Goal: Task Accomplishment & Management: Manage account settings

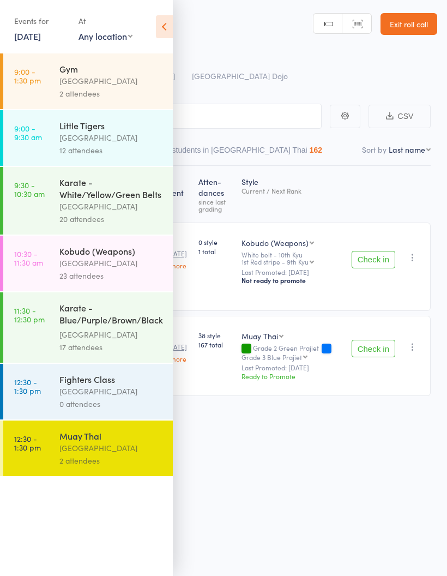
click at [110, 335] on div "[GEOGRAPHIC_DATA]" at bounding box center [111, 334] width 104 height 13
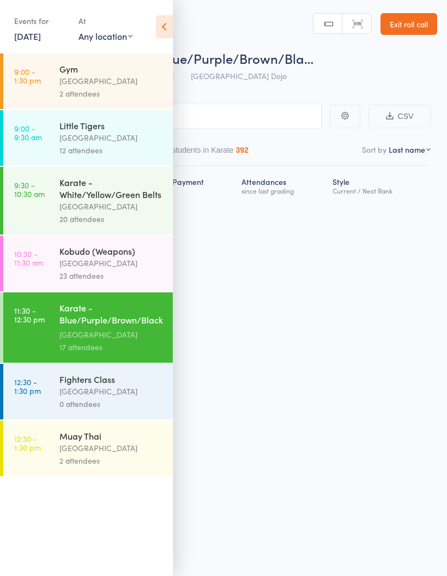
click at [161, 32] on icon at bounding box center [164, 26] width 17 height 23
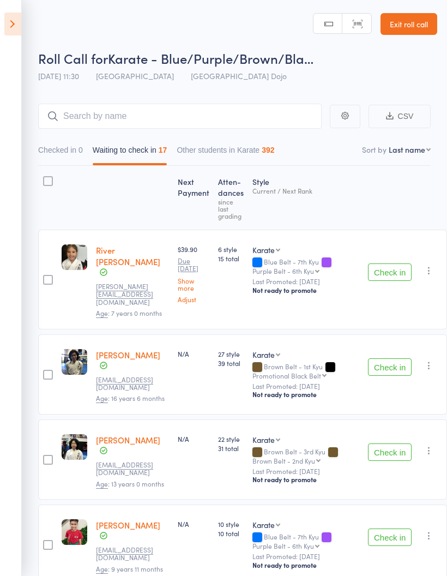
click at [406, 154] on select "First name Last name Birthday [DATE]? Behind on payments? Check in time Next pa…" at bounding box center [410, 149] width 42 height 11
select select "10"
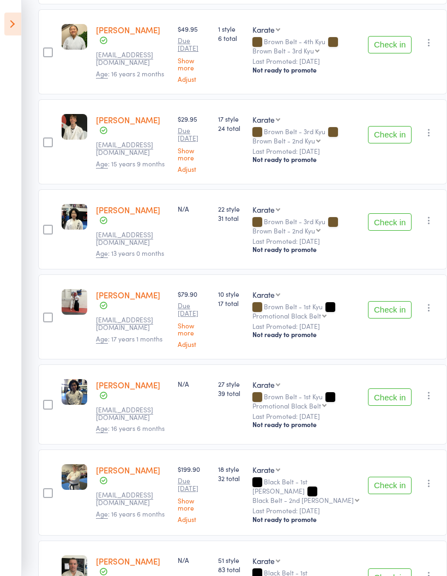
scroll to position [1093, 0]
click at [372, 300] on button "Check in" at bounding box center [390, 308] width 44 height 17
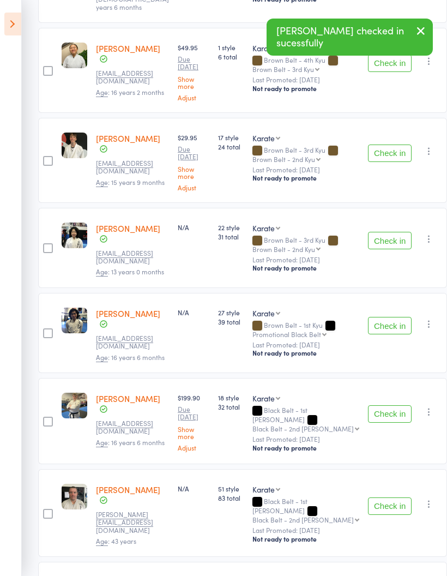
click at [372, 317] on button "Check in" at bounding box center [390, 325] width 44 height 17
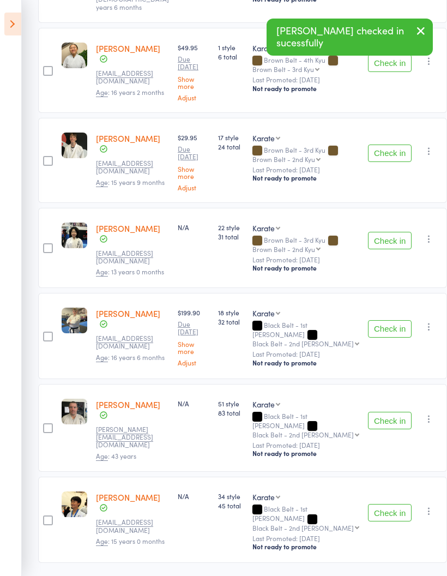
scroll to position [992, 0]
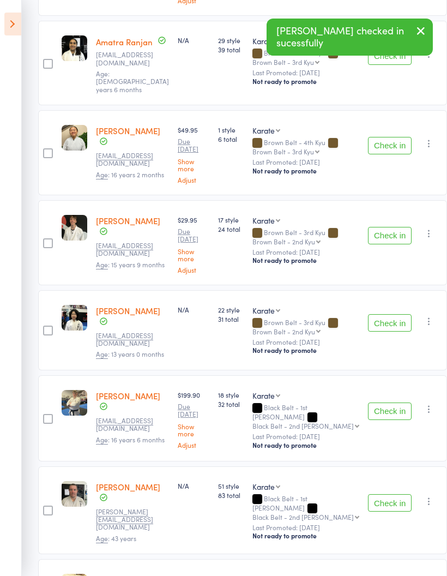
click at [378, 227] on button "Check in" at bounding box center [390, 235] width 44 height 17
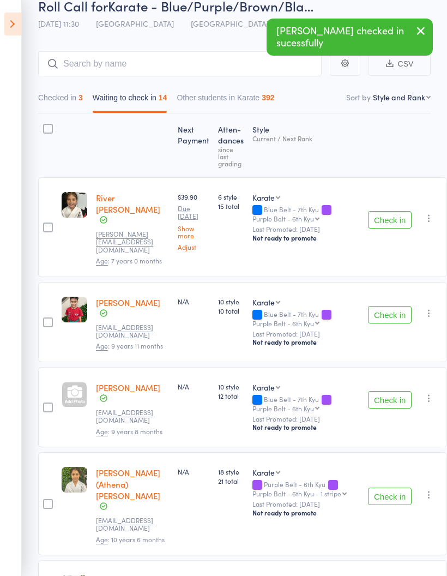
scroll to position [20, 0]
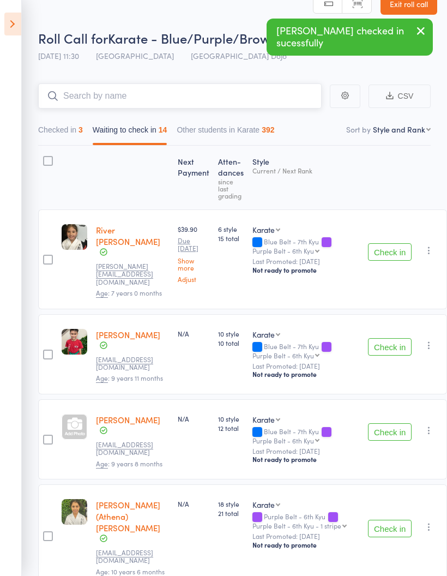
click at [255, 92] on input "search" at bounding box center [180, 95] width 284 height 25
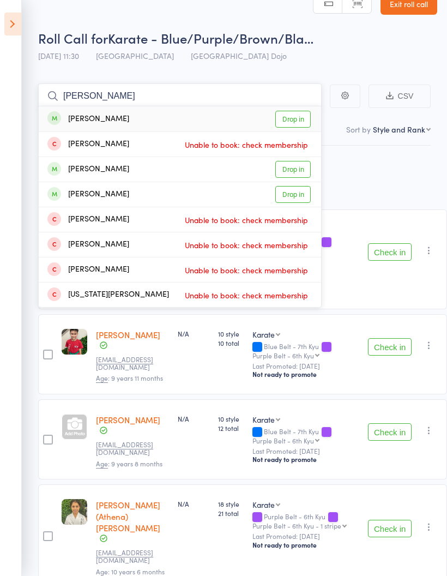
type input "[PERSON_NAME]"
click at [294, 118] on link "Drop in" at bounding box center [292, 119] width 35 height 17
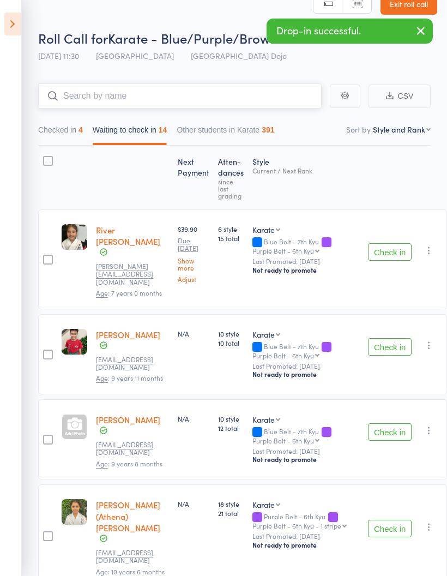
scroll to position [10, 0]
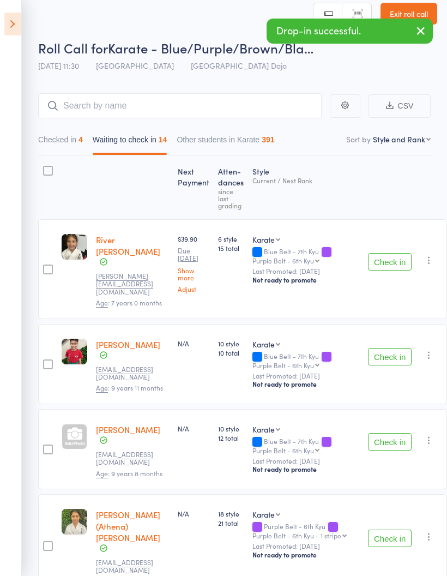
click at [379, 348] on button "Check in" at bounding box center [390, 356] width 44 height 17
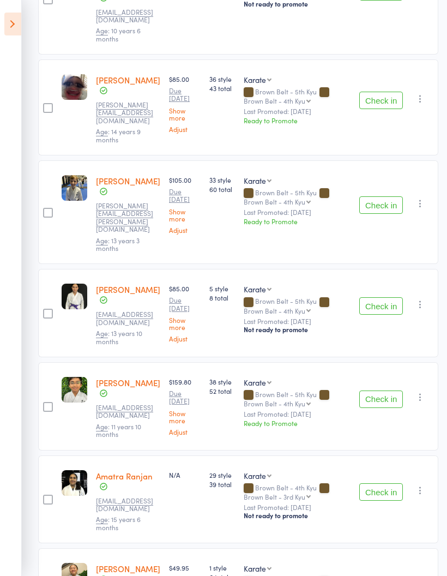
scroll to position [493, 0]
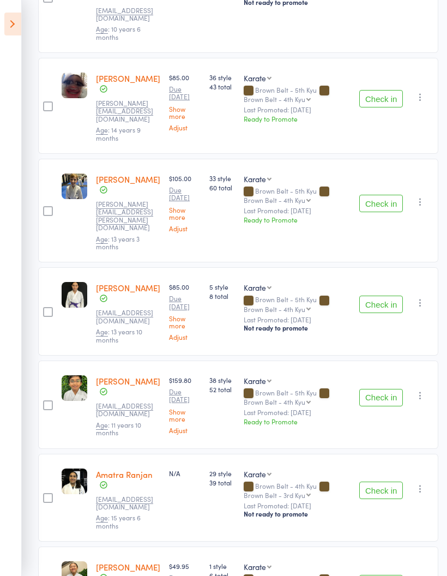
click at [376, 296] on button "Check in" at bounding box center [381, 304] width 44 height 17
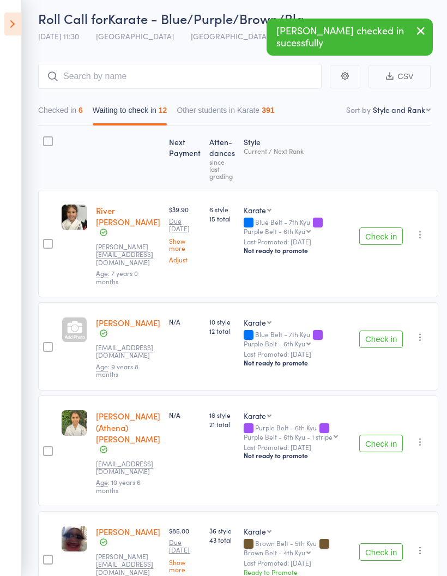
scroll to position [0, 0]
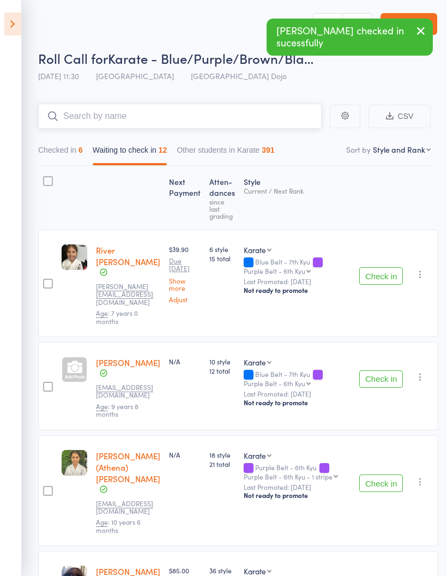
click at [234, 123] on input "search" at bounding box center [180, 116] width 284 height 25
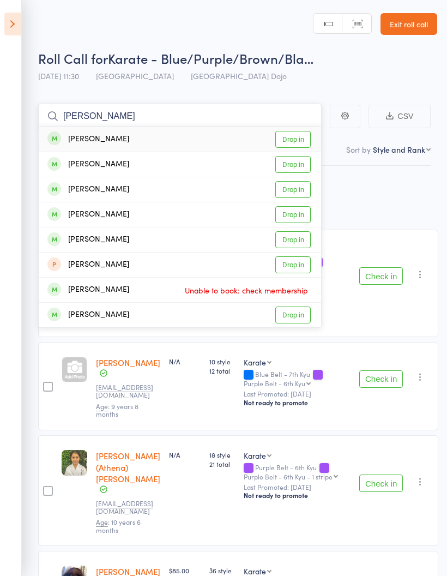
type input "[PERSON_NAME]"
click at [304, 139] on link "Drop in" at bounding box center [292, 139] width 35 height 17
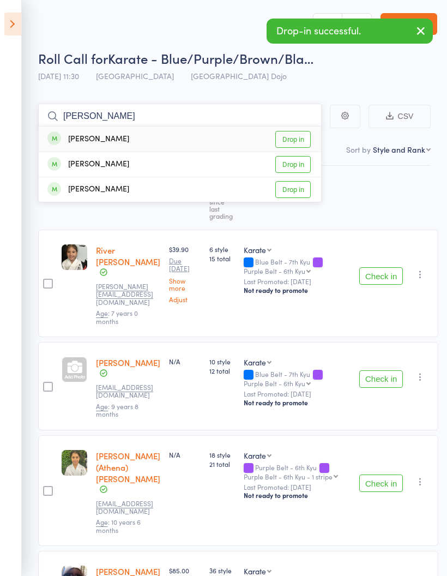
type input "[PERSON_NAME]"
click at [295, 138] on link "Drop in" at bounding box center [292, 139] width 35 height 17
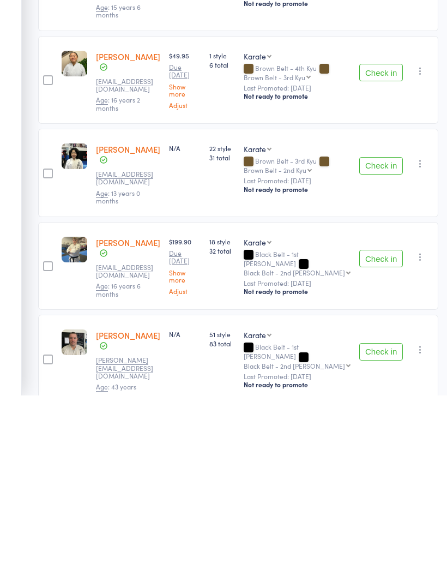
scroll to position [731, 0]
click at [374, 523] on button "Check in" at bounding box center [381, 531] width 44 height 17
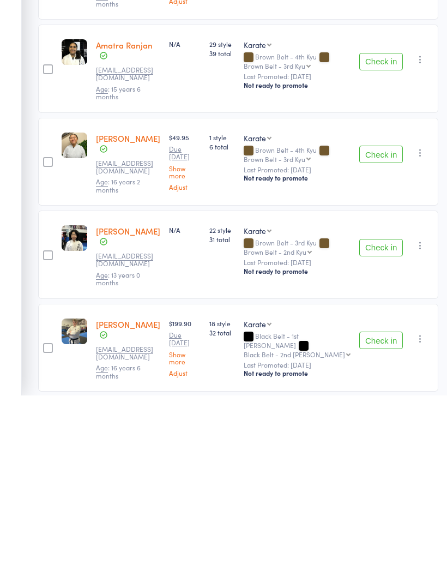
click at [379, 512] on button "Check in" at bounding box center [381, 520] width 44 height 17
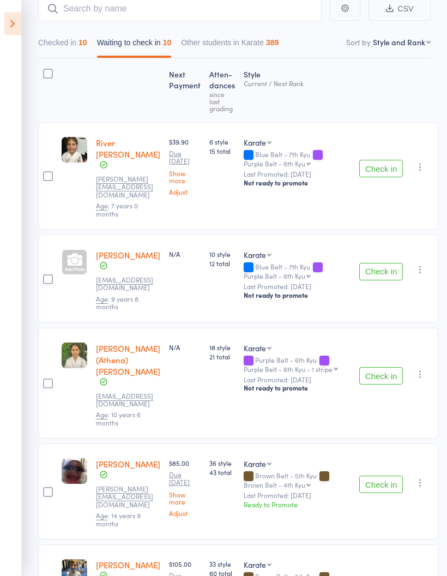
scroll to position [0, 0]
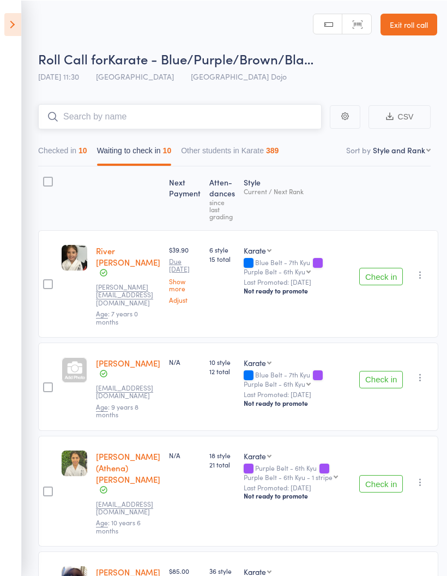
click at [185, 113] on input "search" at bounding box center [180, 116] width 284 height 25
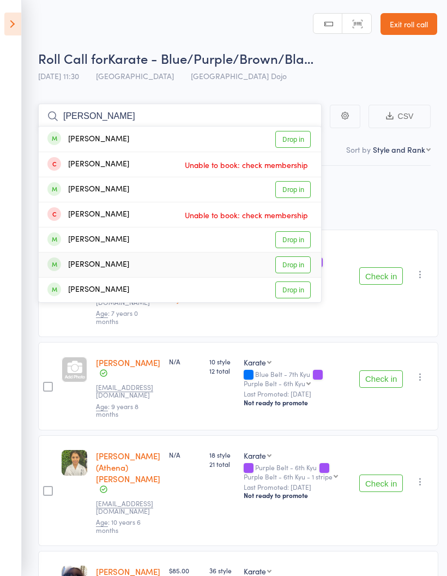
type input "[PERSON_NAME]"
click at [298, 265] on link "Drop in" at bounding box center [292, 264] width 35 height 17
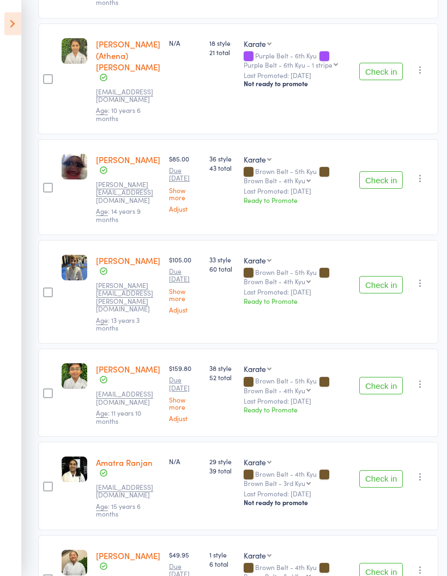
scroll to position [412, 0]
click at [375, 276] on button "Check in" at bounding box center [381, 284] width 44 height 17
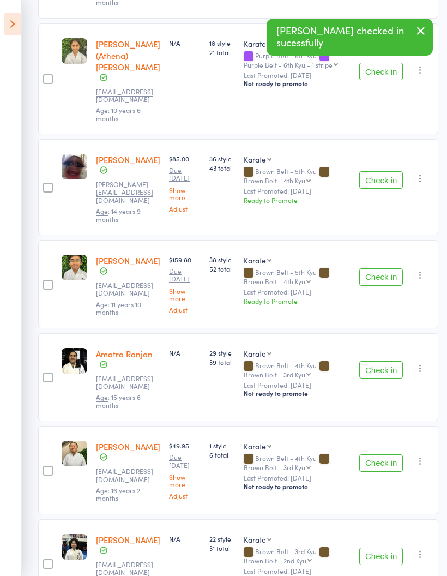
click at [373, 454] on button "Check in" at bounding box center [381, 462] width 44 height 17
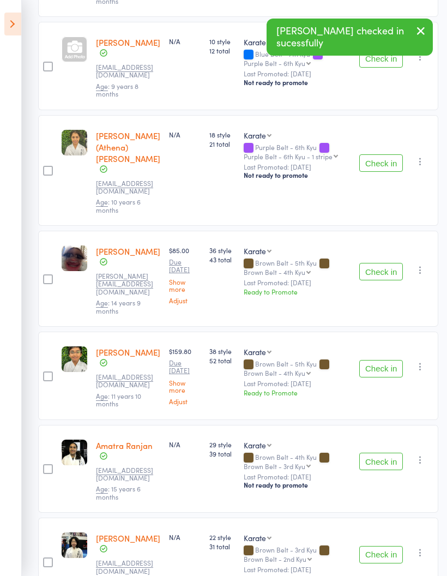
scroll to position [321, 0]
click at [369, 262] on button "Check in" at bounding box center [381, 270] width 44 height 17
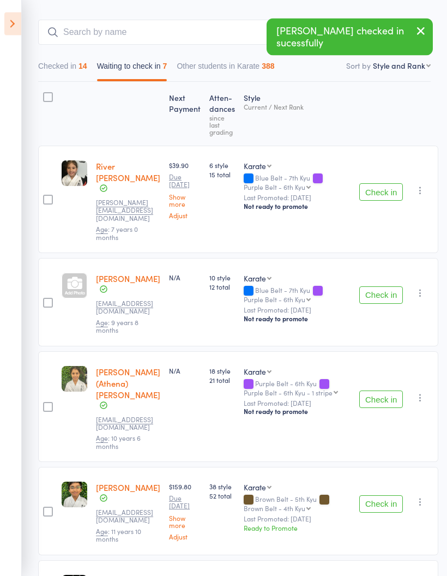
scroll to position [81, 0]
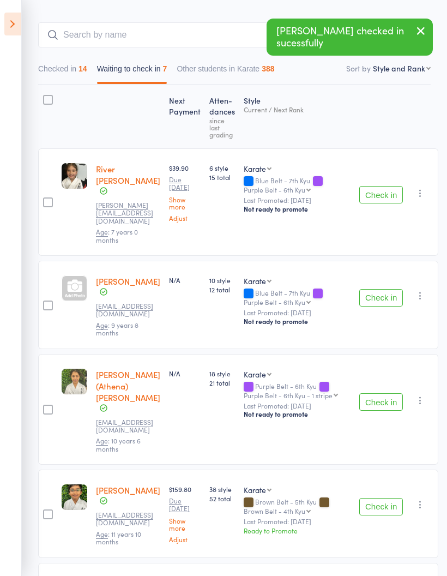
click at [380, 289] on button "Check in" at bounding box center [381, 297] width 44 height 17
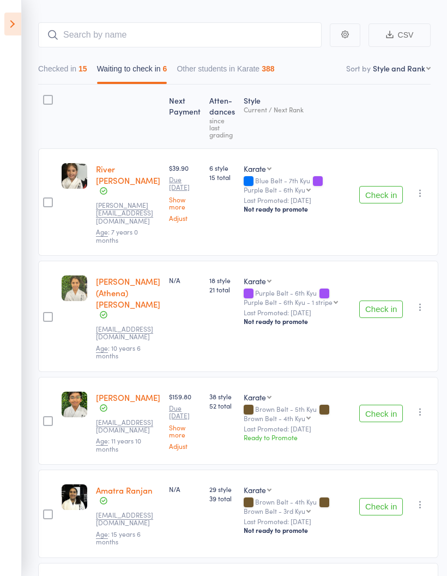
click at [377, 186] on button "Check in" at bounding box center [381, 194] width 44 height 17
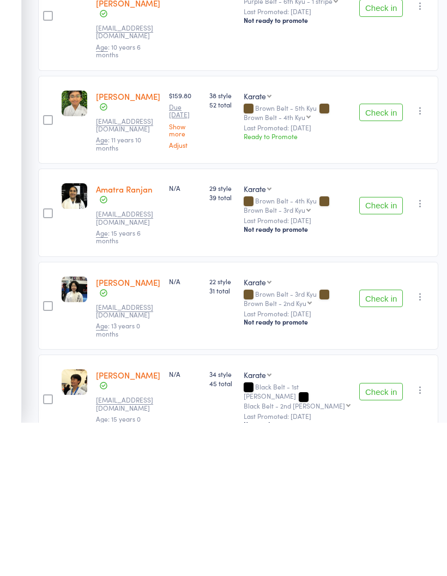
scroll to position [117, 0]
click at [371, 535] on button "Check in" at bounding box center [381, 543] width 44 height 17
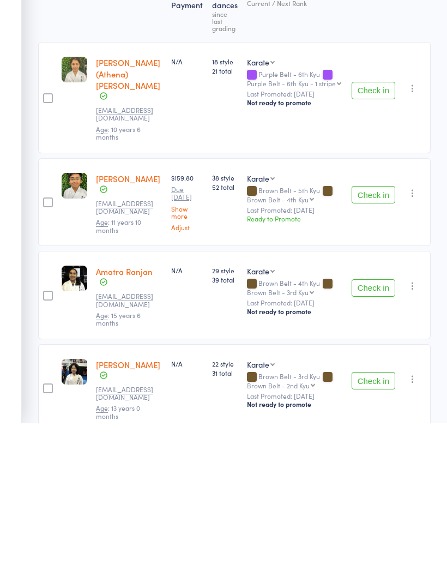
click at [377, 525] on button "Check in" at bounding box center [374, 533] width 44 height 17
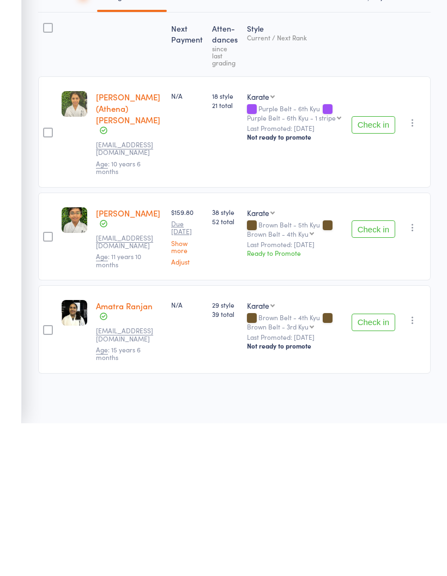
scroll to position [8, 0]
click at [379, 466] on button "Check in" at bounding box center [374, 474] width 44 height 17
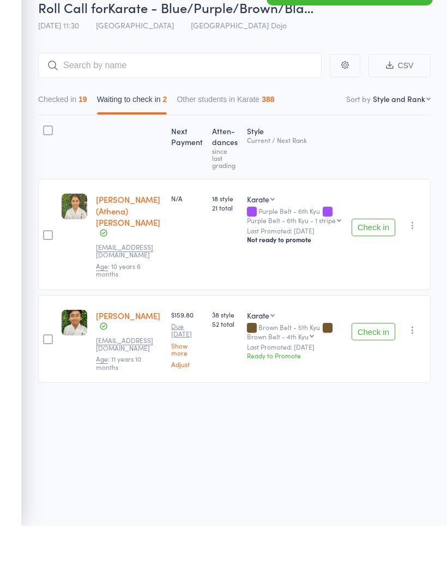
scroll to position [0, 0]
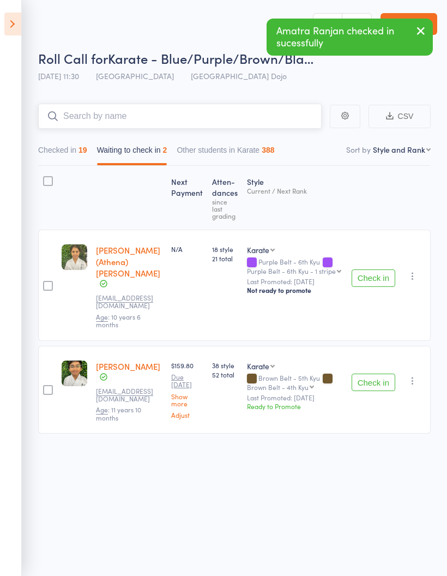
click at [235, 118] on input "search" at bounding box center [180, 116] width 284 height 25
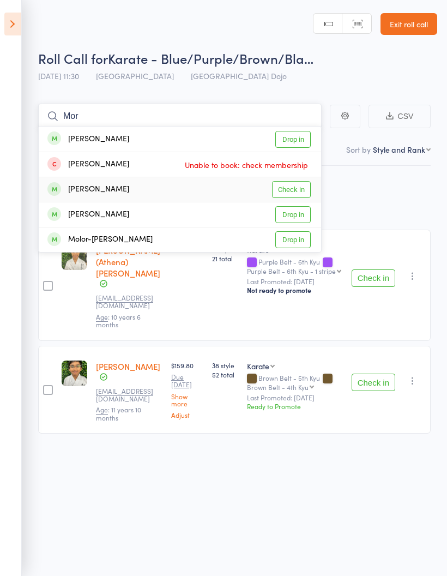
type input "Mor"
click at [300, 190] on link "Check in" at bounding box center [291, 189] width 39 height 17
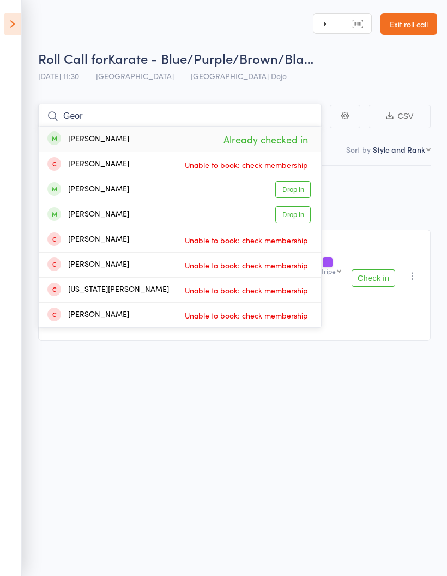
type input "Geor"
click at [300, 215] on link "Drop in" at bounding box center [292, 214] width 35 height 17
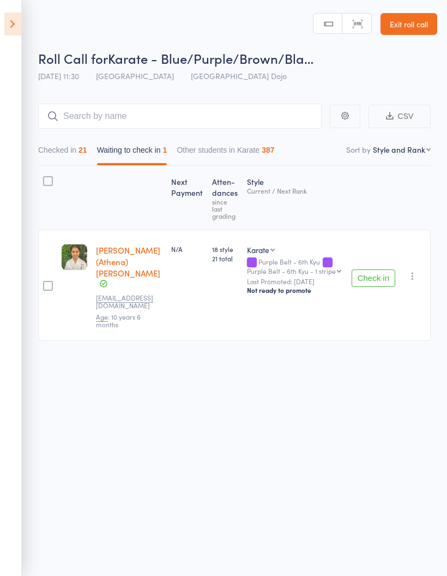
click at [376, 269] on button "Check in" at bounding box center [374, 277] width 44 height 17
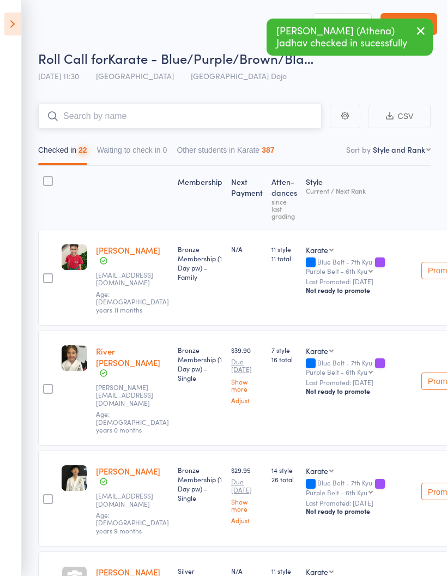
click at [207, 110] on input "search" at bounding box center [180, 116] width 284 height 25
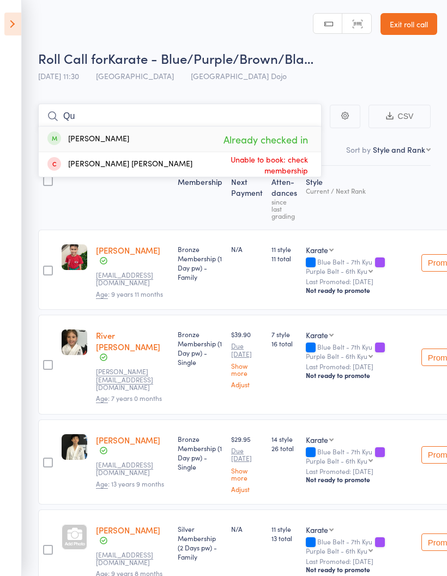
type input "Q"
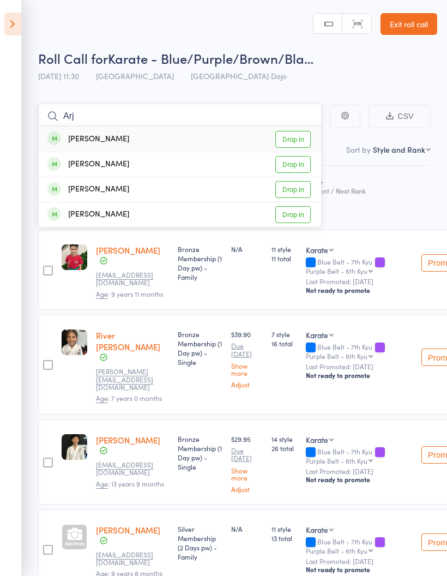
type input "Arj"
click at [297, 210] on link "Drop in" at bounding box center [292, 214] width 35 height 17
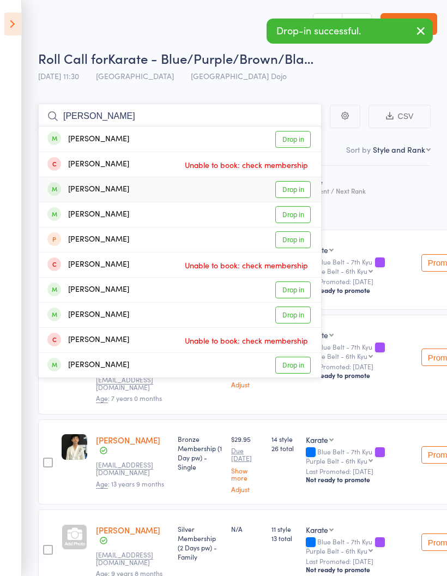
type input "[PERSON_NAME]"
click at [302, 192] on link "Drop in" at bounding box center [292, 189] width 35 height 17
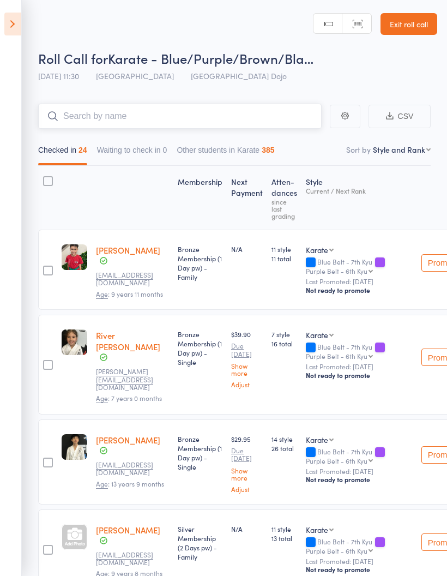
click at [231, 117] on input "search" at bounding box center [180, 116] width 284 height 25
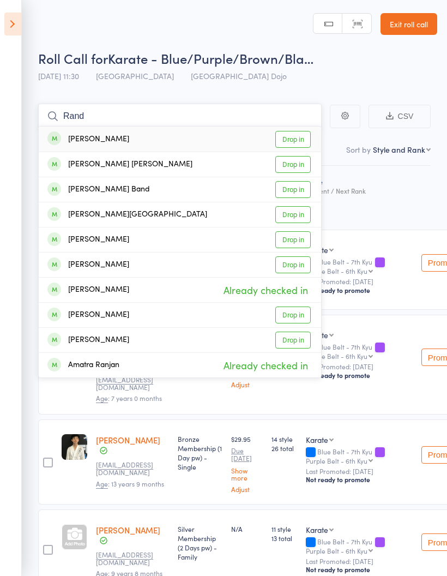
type input "Rand"
click at [298, 337] on link "Drop in" at bounding box center [292, 340] width 35 height 17
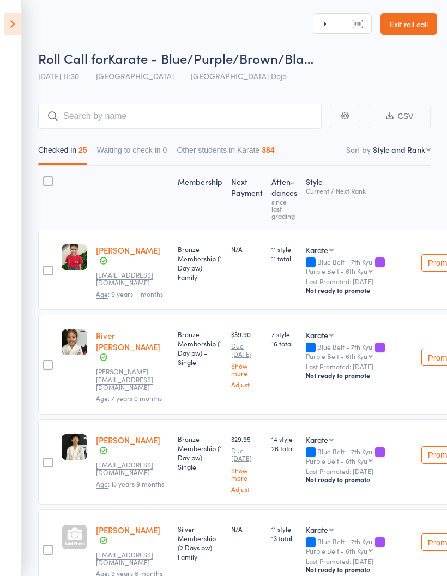
click at [16, 26] on icon at bounding box center [12, 24] width 17 height 23
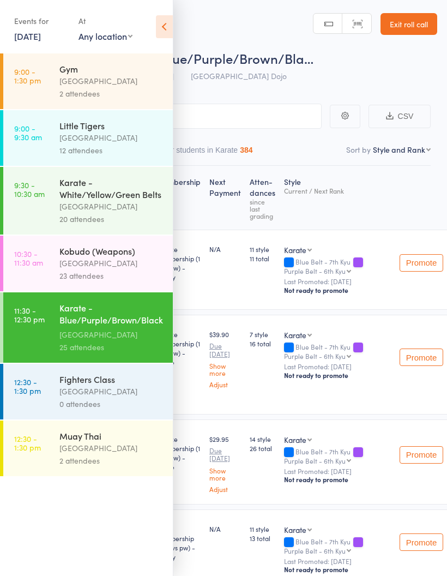
click at [100, 268] on div "[GEOGRAPHIC_DATA]" at bounding box center [111, 263] width 104 height 13
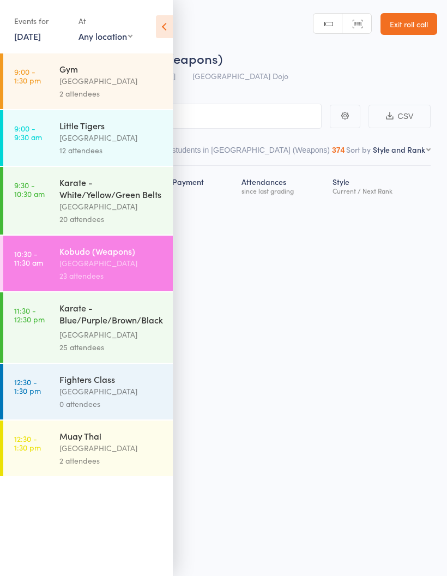
click at [166, 25] on icon at bounding box center [164, 26] width 17 height 23
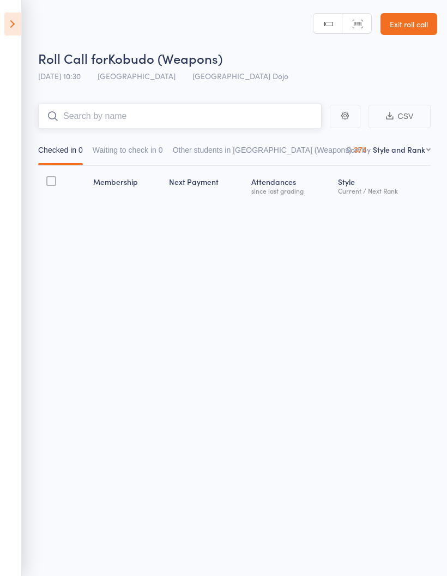
click at [209, 115] on input "search" at bounding box center [180, 116] width 284 height 25
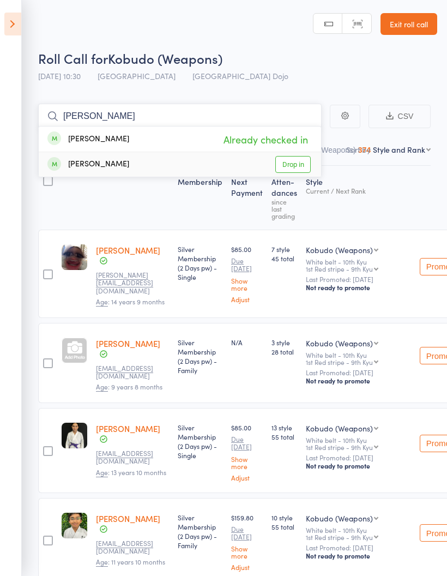
type input "[PERSON_NAME]"
click at [297, 164] on link "Drop in" at bounding box center [292, 164] width 35 height 17
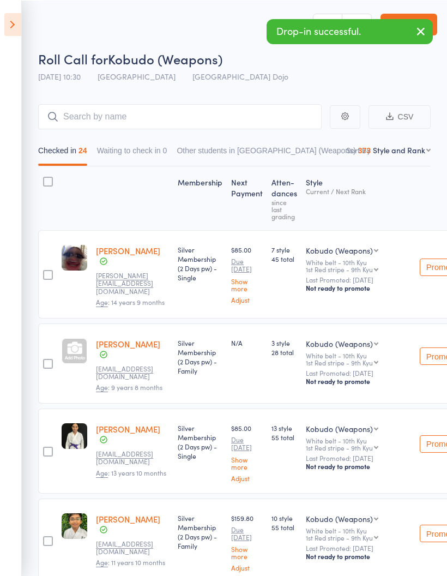
click at [408, 151] on select "First name Last name Birthday [DATE]? Behind on payments? Check in time Next pa…" at bounding box center [402, 149] width 58 height 11
select select "0"
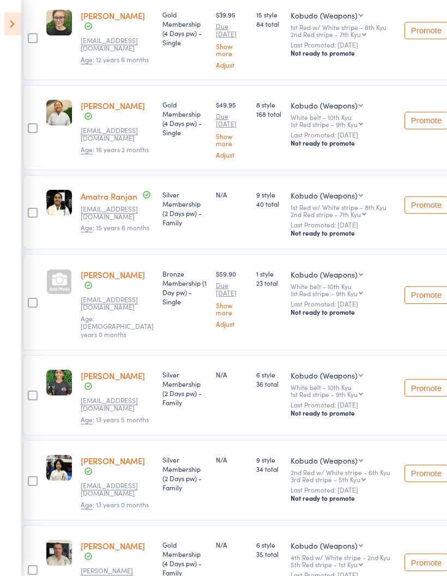
scroll to position [234, 50]
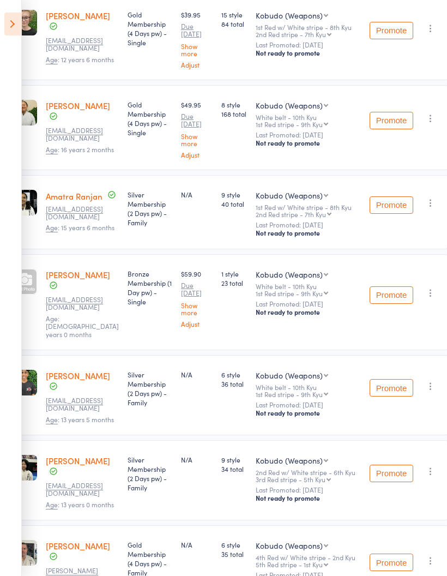
click at [429, 294] on icon "button" at bounding box center [430, 292] width 11 height 11
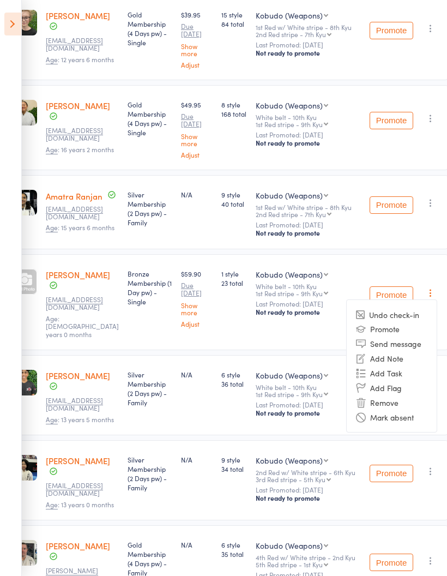
click at [396, 399] on li "Remove" at bounding box center [392, 402] width 90 height 15
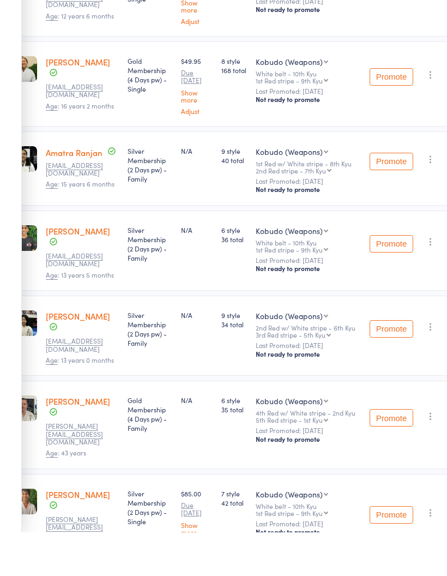
scroll to position [278, 50]
